Goal: Information Seeking & Learning: Learn about a topic

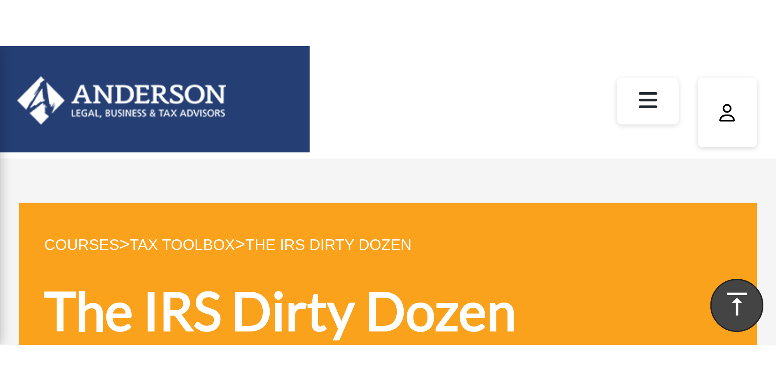
scroll to position [163, 0]
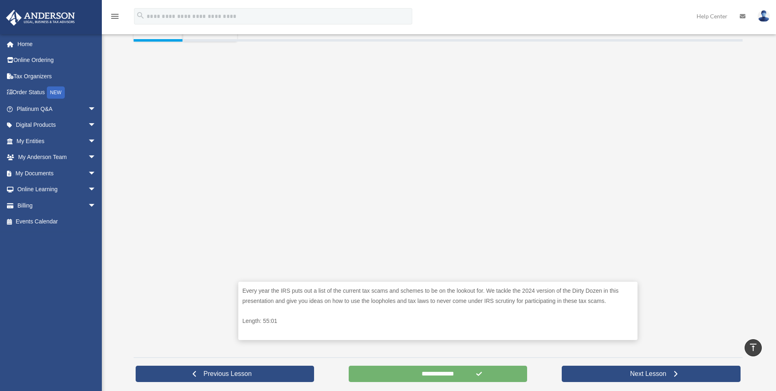
click at [250, 96] on input "**********" at bounding box center [438, 374] width 179 height 16
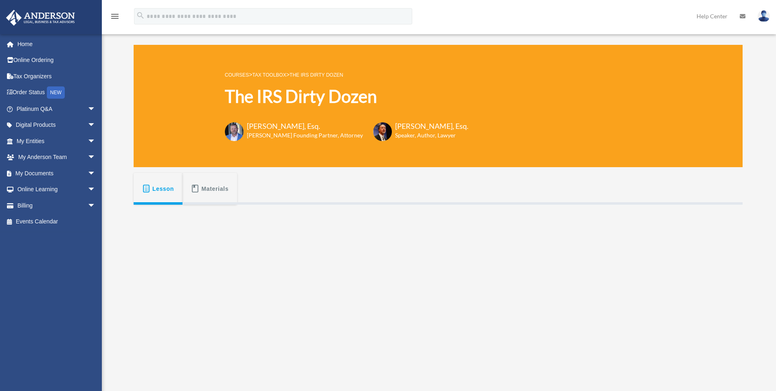
click at [267, 73] on link "Tax Toolbox" at bounding box center [269, 75] width 34 height 6
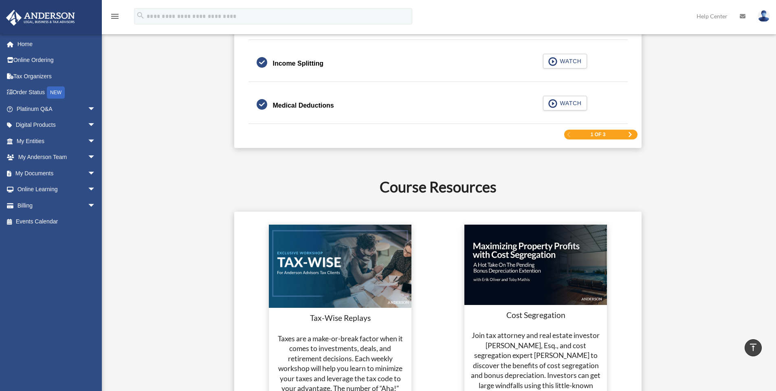
scroll to position [1345, 0]
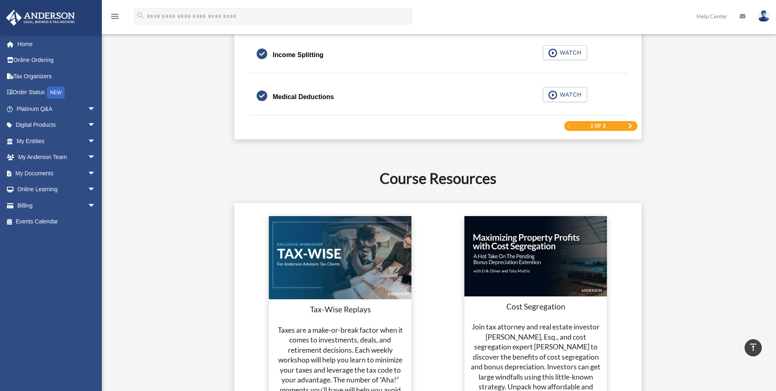
click at [626, 125] on div "1 of 3" at bounding box center [600, 126] width 73 height 10
click at [629, 126] on span "Next Page" at bounding box center [630, 125] width 5 height 5
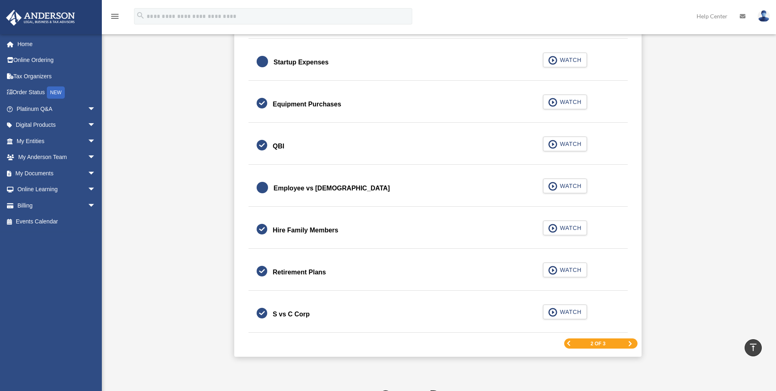
scroll to position [1168, 0]
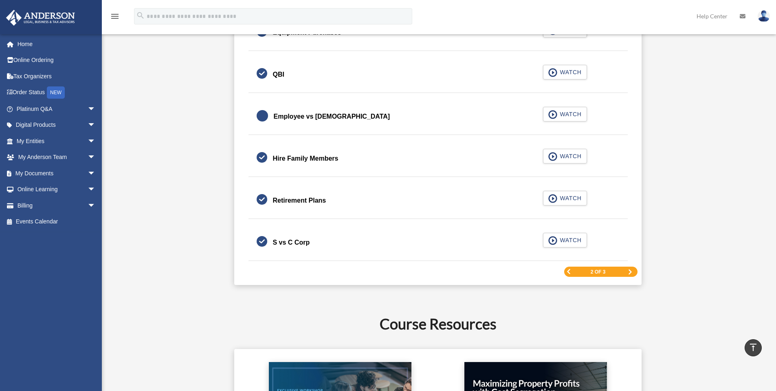
click at [630, 270] on span "Next Page" at bounding box center [630, 271] width 5 height 5
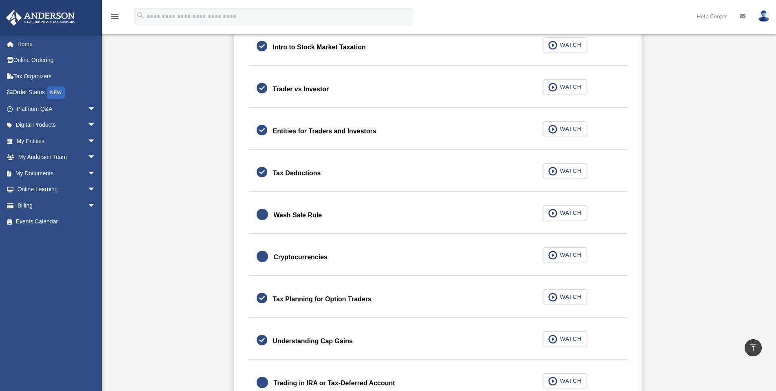
scroll to position [571, 0]
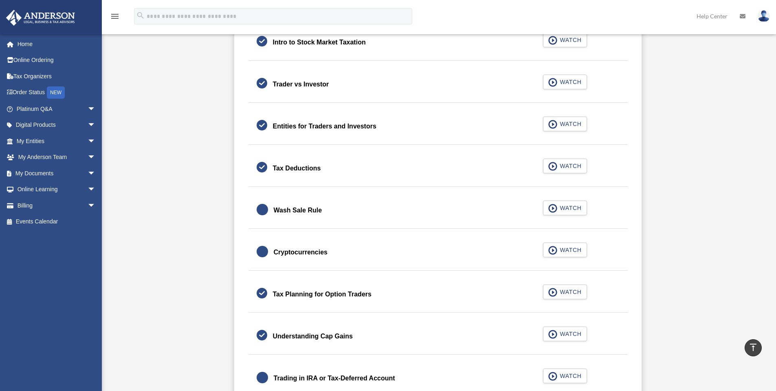
click at [293, 252] on div "Cryptocurrencies" at bounding box center [301, 252] width 54 height 11
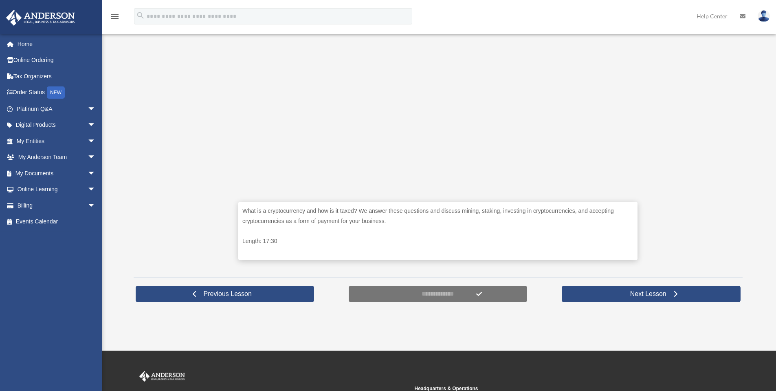
scroll to position [245, 0]
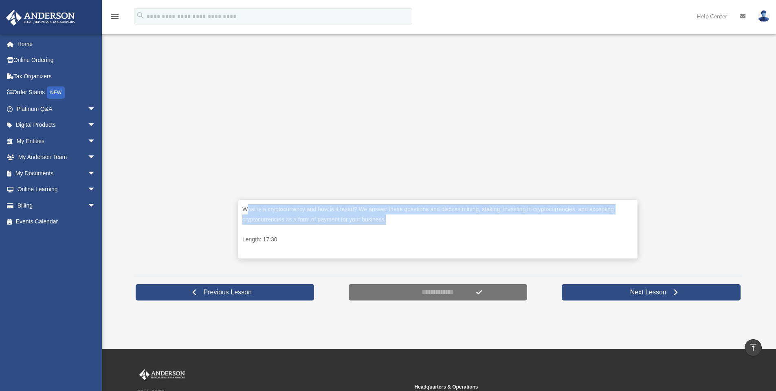
drag, startPoint x: 293, startPoint y: 207, endPoint x: 463, endPoint y: 220, distance: 170.4
click at [463, 220] on p "What is a cryptocurrency and how is it taxed? We answer these questions and dis…" at bounding box center [437, 214] width 391 height 20
click at [429, 218] on p "What is a cryptocurrency and how is it taxed? We answer these questions and dis…" at bounding box center [437, 214] width 391 height 20
drag, startPoint x: 429, startPoint y: 209, endPoint x: 558, endPoint y: 217, distance: 129.8
click at [558, 217] on p "What is a cryptocurrency and how is it taxed? We answer these questions and dis…" at bounding box center [437, 214] width 391 height 20
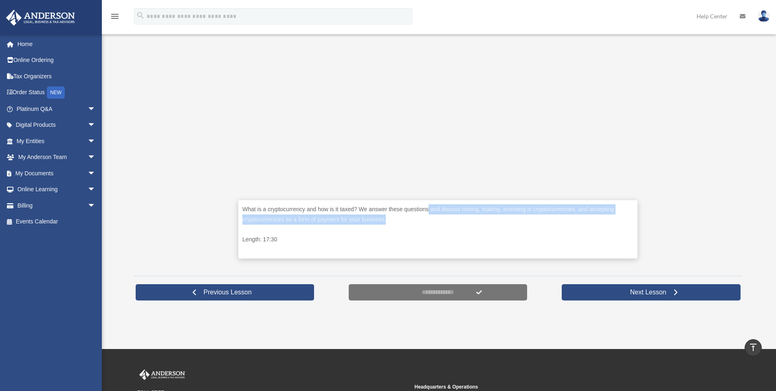
click at [533, 218] on p "What is a cryptocurrency and how is it taxed? We answer these questions and dis…" at bounding box center [437, 214] width 391 height 20
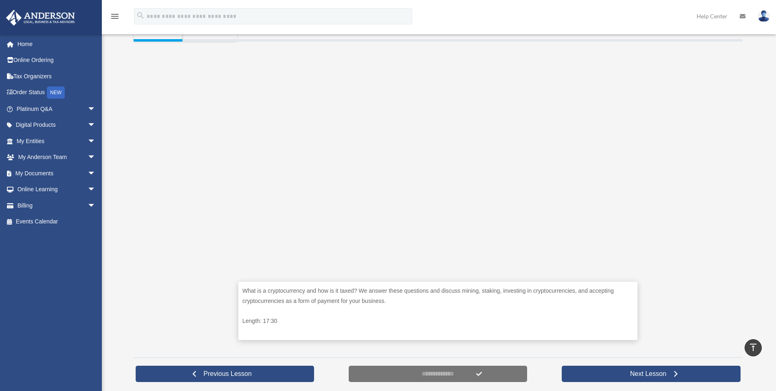
scroll to position [176, 0]
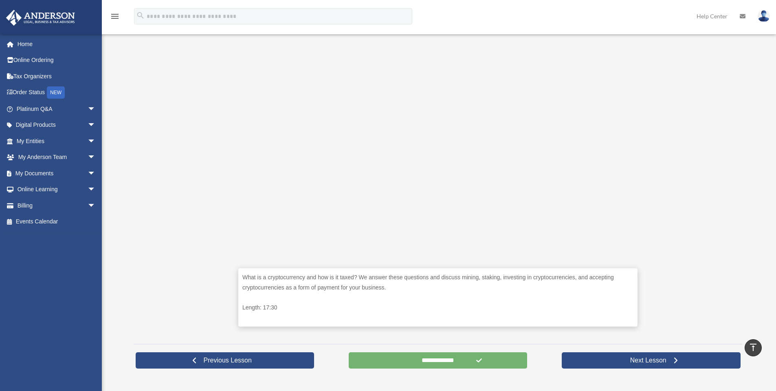
click at [456, 361] on input "**********" at bounding box center [438, 360] width 179 height 16
